Goal: Register for event/course

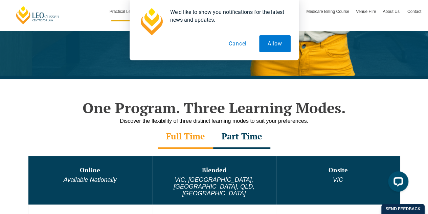
scroll to position [169, 0]
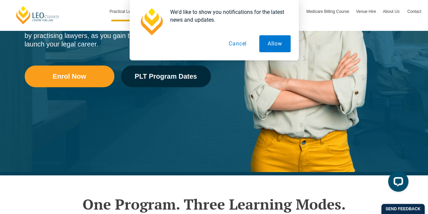
click at [242, 40] on button "Cancel" at bounding box center [237, 43] width 35 height 17
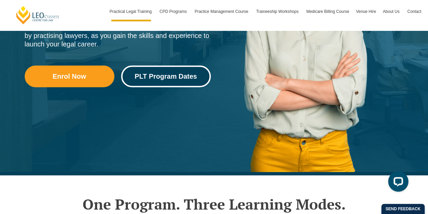
click at [166, 79] on span "PLT Program Dates" at bounding box center [166, 76] width 62 height 7
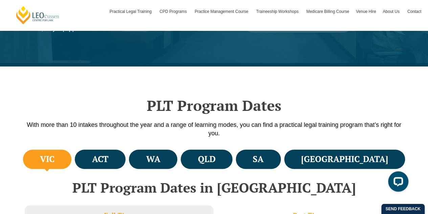
scroll to position [203, 0]
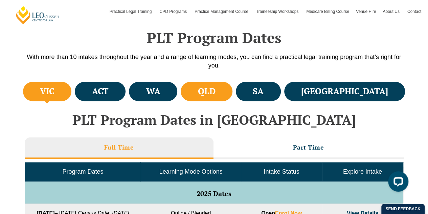
click at [215, 96] on h4 "QLD" at bounding box center [207, 91] width 18 height 11
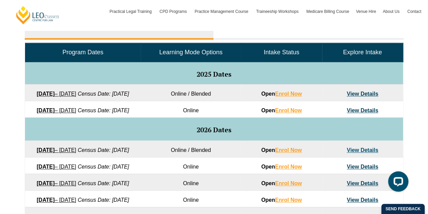
scroll to position [338, 0]
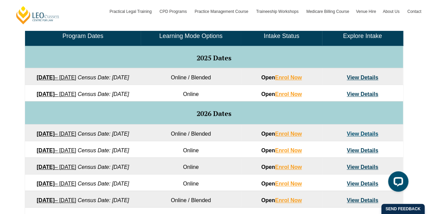
click at [361, 77] on link "View Details" at bounding box center [362, 77] width 31 height 6
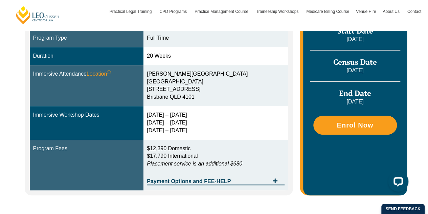
scroll to position [237, 0]
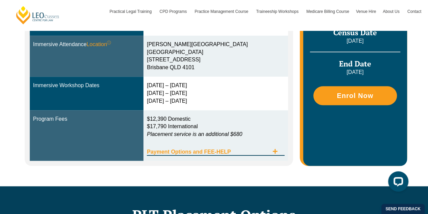
click at [210, 154] on div "Payment Options and FEE-HELP" at bounding box center [216, 148] width 138 height 14
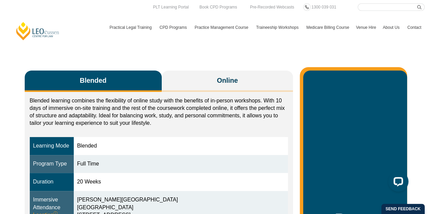
scroll to position [0, 0]
